Goal: Find specific page/section: Find specific page/section

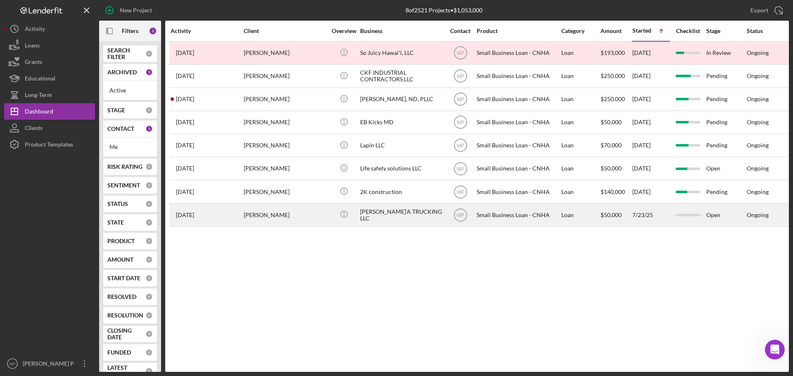
scroll to position [387, 0]
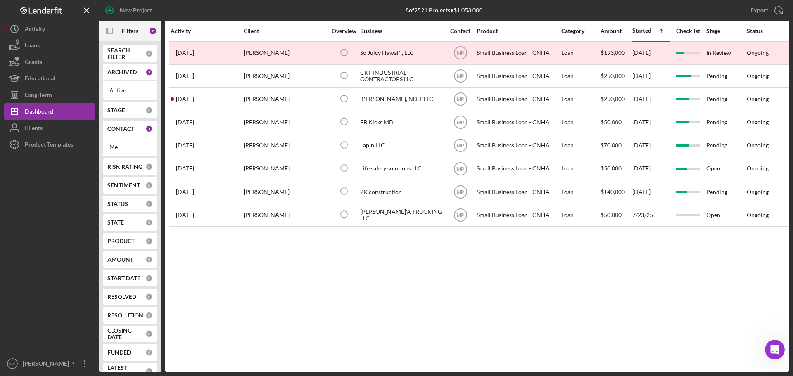
click at [774, 349] on icon "Open Intercom Messenger" at bounding box center [775, 350] width 14 height 14
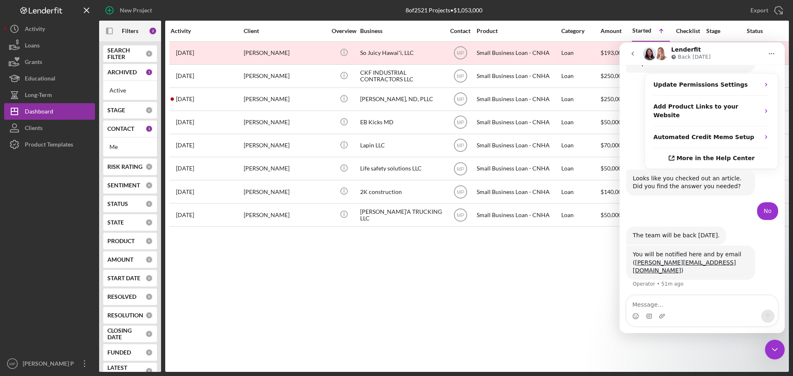
click at [630, 53] on icon "go back" at bounding box center [632, 53] width 7 height 7
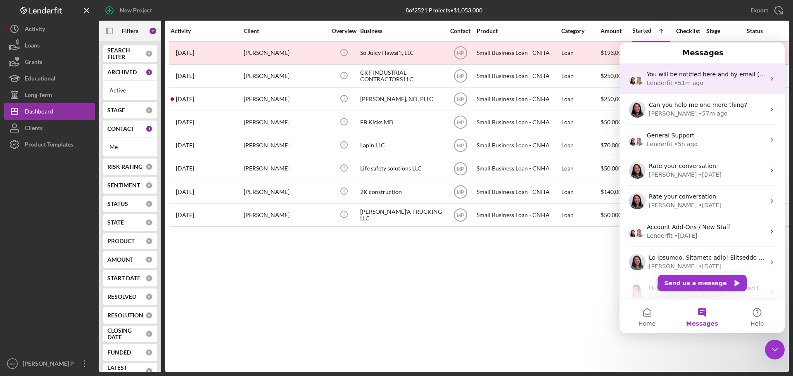
click at [714, 82] on div "Lenderfit • 51m ago" at bounding box center [706, 83] width 119 height 9
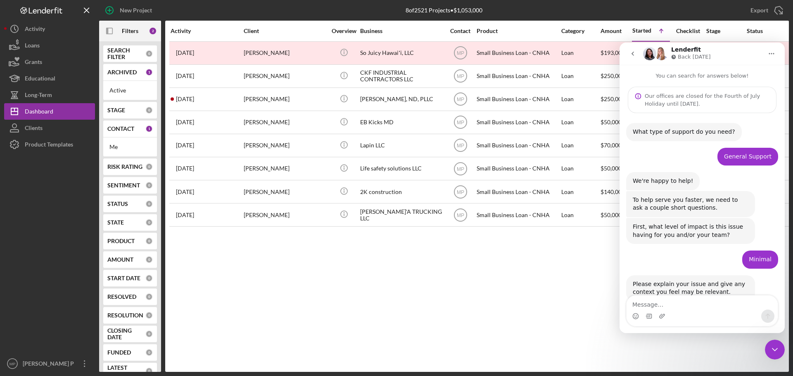
scroll to position [387, 0]
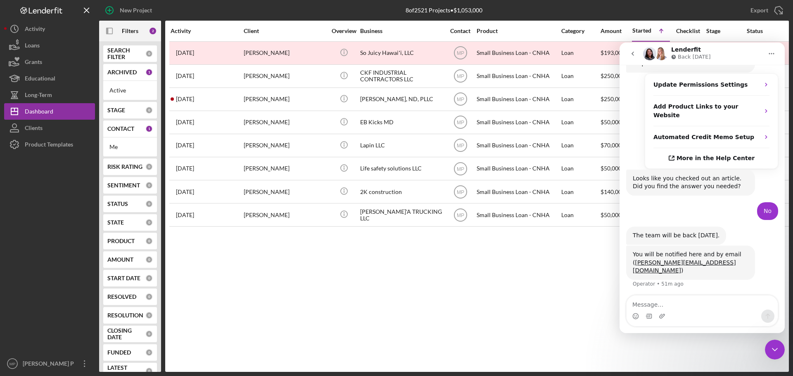
click at [418, 268] on div "Activity Client Overview Business Contact Product Category Amount Started Icon/…" at bounding box center [477, 196] width 624 height 351
click at [772, 350] on icon "Close Intercom Messenger" at bounding box center [775, 350] width 10 height 10
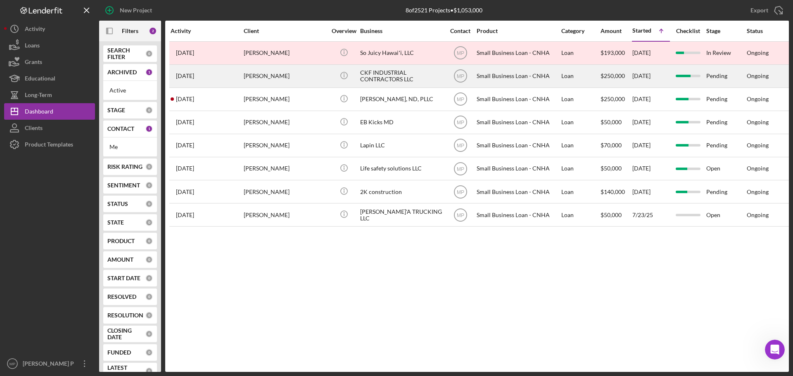
click at [393, 78] on div "CKF INDUSTRIAL CONTRACTORS LLC" at bounding box center [401, 76] width 83 height 22
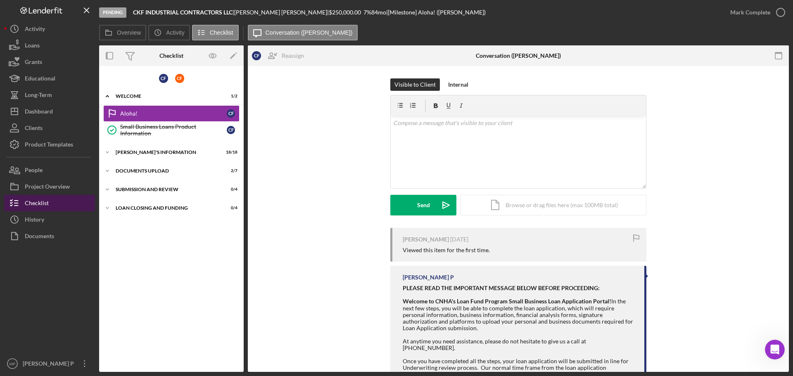
drag, startPoint x: 46, startPoint y: 216, endPoint x: 47, endPoint y: 209, distance: 6.6
click at [46, 216] on button "Icon/History History" at bounding box center [49, 219] width 91 height 17
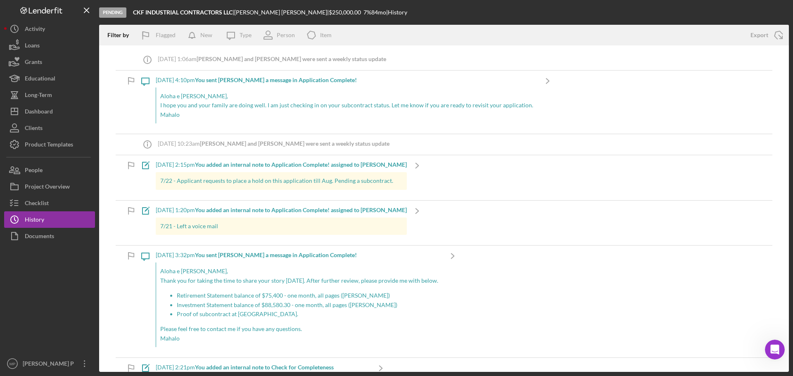
click at [160, 78] on div "[DATE] 4:10pm You sent [PERSON_NAME] a message in Application Complete!" at bounding box center [347, 80] width 382 height 7
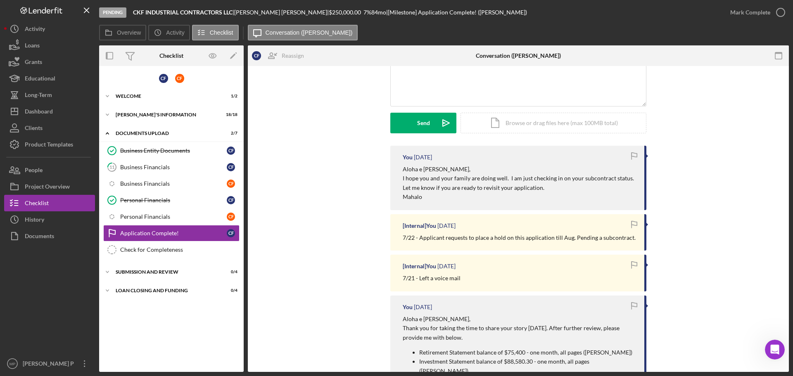
scroll to position [83, 0]
click at [35, 113] on div "Dashboard" at bounding box center [39, 112] width 28 height 19
